Goal: Task Accomplishment & Management: Complete application form

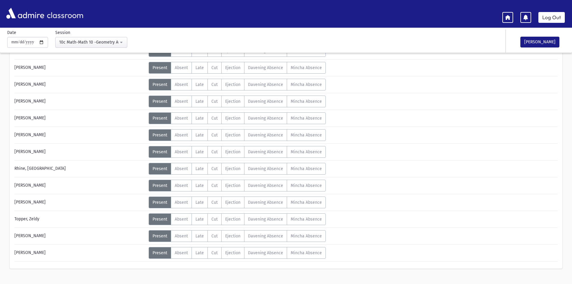
scroll to position [216, 0]
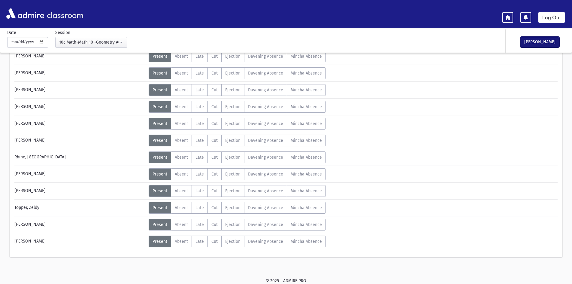
click at [532, 43] on button "[PERSON_NAME]" at bounding box center [539, 42] width 39 height 11
click at [83, 41] on div "10c Math-Math 10 -Geometry A(12:49PM-1:31PM)" at bounding box center [88, 42] width 59 height 6
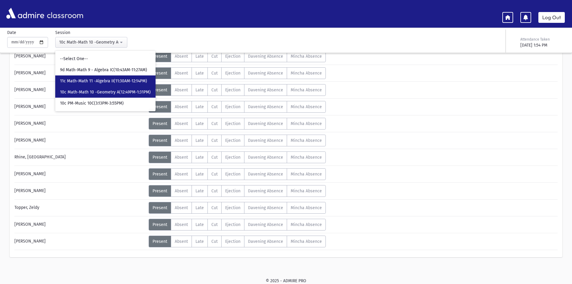
click at [79, 80] on span "11c Math-Math 11 -Algebra II(11:30AM-12:14PM)" at bounding box center [103, 81] width 87 height 6
select select "****"
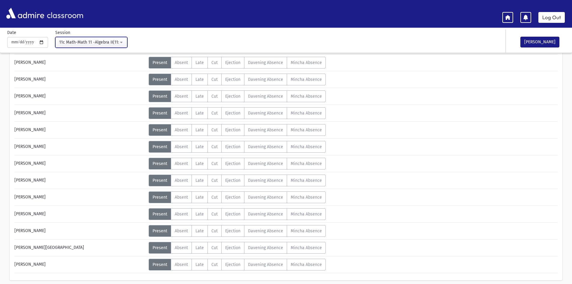
scroll to position [115, 0]
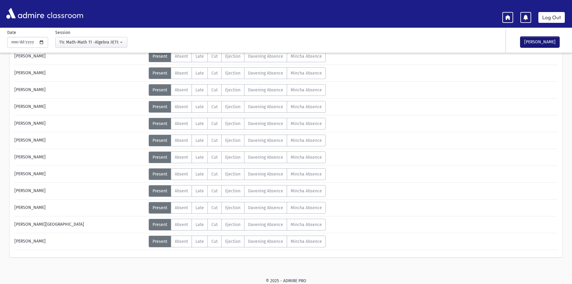
click at [535, 41] on button "[PERSON_NAME]" at bounding box center [539, 42] width 39 height 11
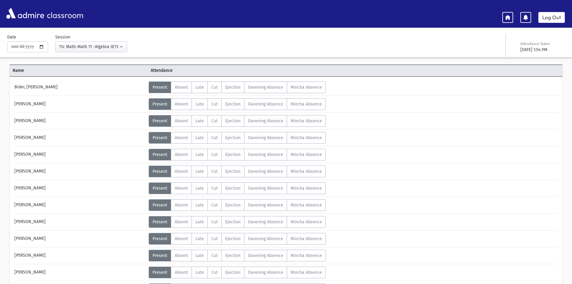
scroll to position [0, 0]
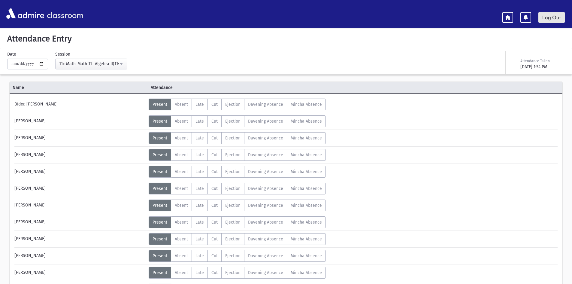
click at [552, 18] on link "Log Out" at bounding box center [551, 17] width 26 height 11
